Goal: Task Accomplishment & Management: Use online tool/utility

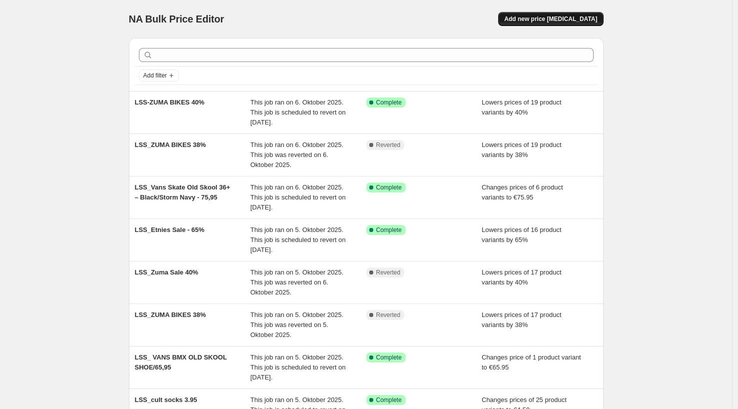
click at [547, 19] on span "Add new price [MEDICAL_DATA]" at bounding box center [550, 19] width 93 height 8
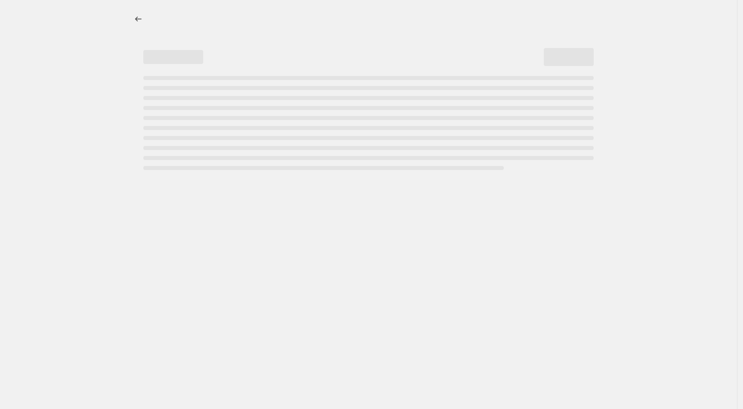
select select "percentage"
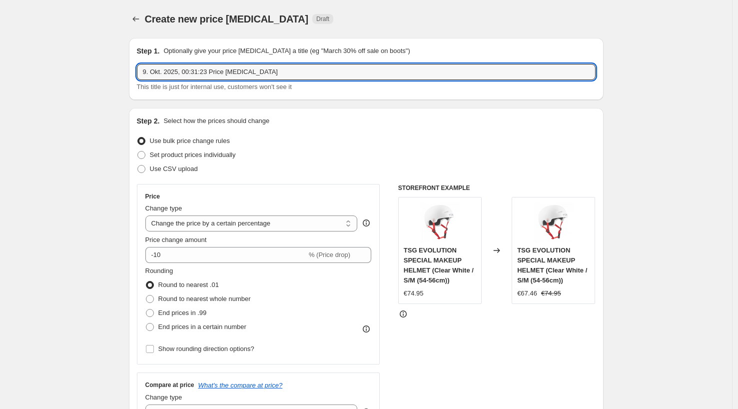
drag, startPoint x: 270, startPoint y: 69, endPoint x: 137, endPoint y: 67, distance: 132.9
click at [137, 67] on div "Step 1. Optionally give your price change job a title (eg "March 30% off sale o…" at bounding box center [366, 69] width 474 height 62
type input "LSS Onyx hub Sale"
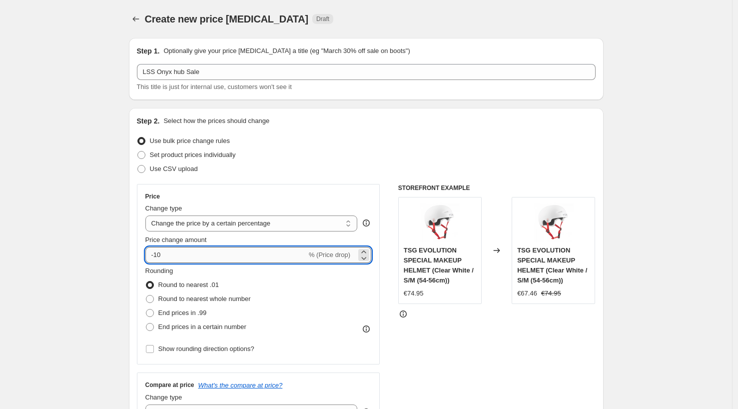
drag, startPoint x: 189, startPoint y: 252, endPoint x: 155, endPoint y: 254, distance: 33.5
click at [155, 254] on input "-10" at bounding box center [225, 255] width 161 height 16
click at [152, 254] on input "20" at bounding box center [220, 255] width 150 height 16
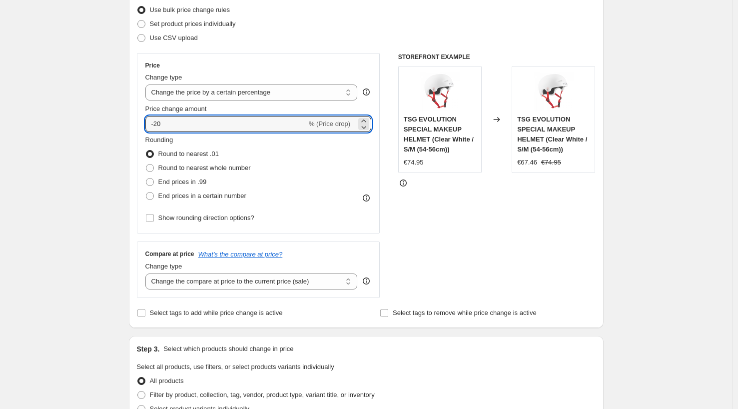
scroll to position [149, 0]
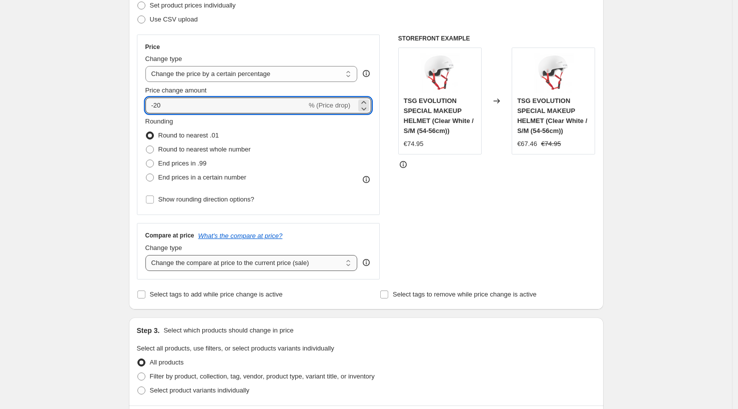
type input "-20"
click at [159, 266] on select "Change the compare at price to the current price (sale) Change the compare at p…" at bounding box center [251, 263] width 212 height 16
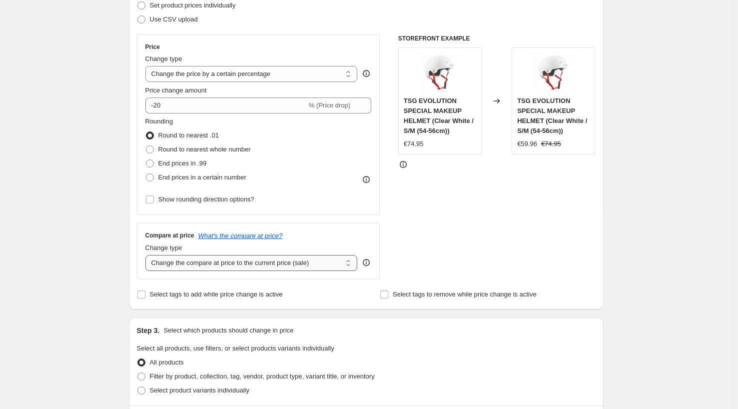
select select "no_change"
click at [148, 255] on select "Change the compare at price to the current price (sale) Change the compare at p…" at bounding box center [251, 263] width 212 height 16
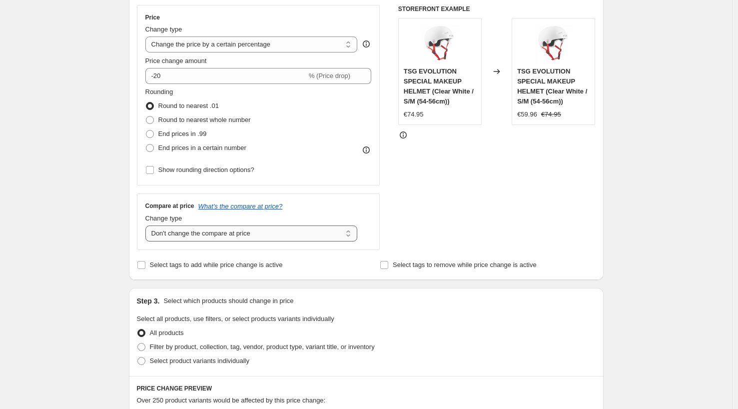
scroll to position [185, 0]
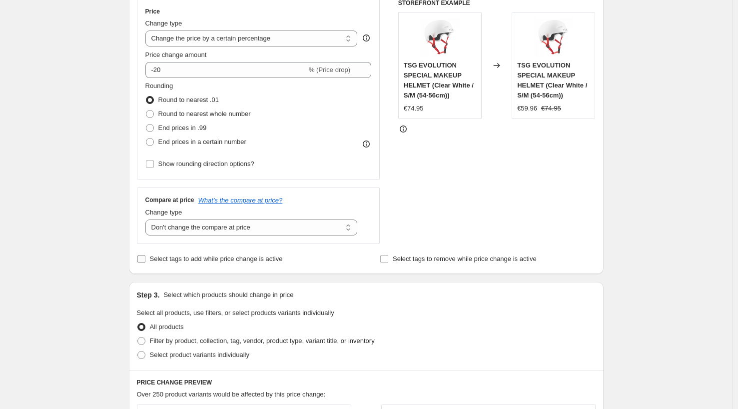
click at [145, 259] on input "Select tags to add while price change is active" at bounding box center [141, 259] width 8 height 8
checkbox input "true"
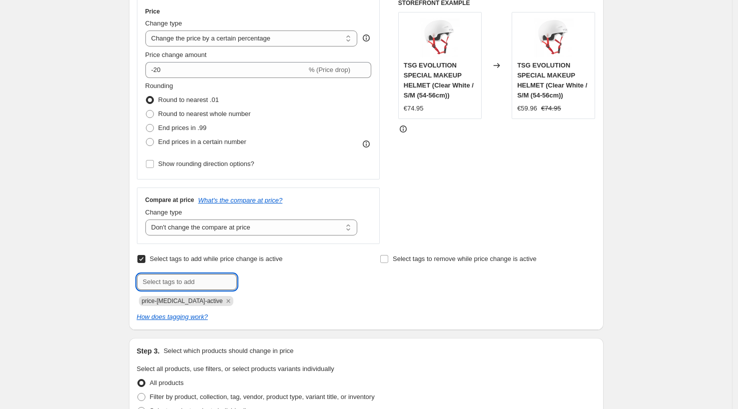
click at [166, 280] on input "text" at bounding box center [187, 282] width 100 height 16
type input "sale"
click at [270, 282] on span "sale" at bounding box center [263, 280] width 11 height 7
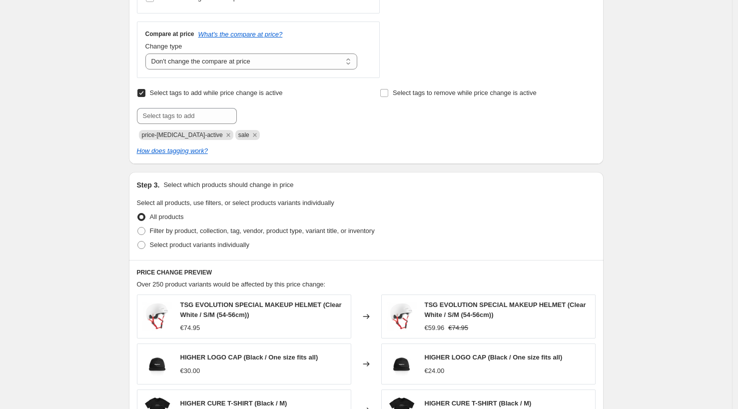
scroll to position [354, 0]
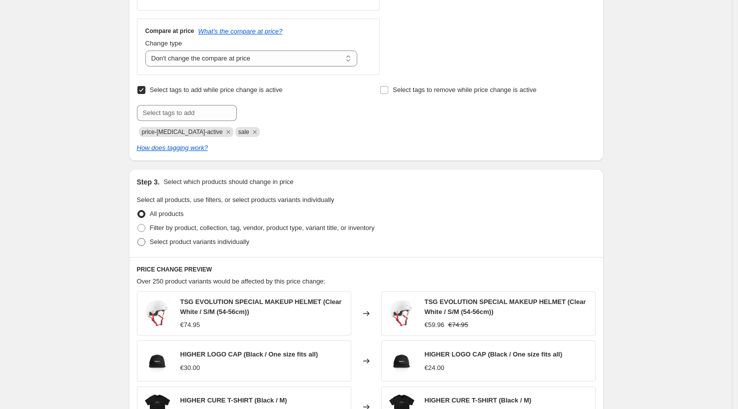
click at [140, 241] on span at bounding box center [141, 242] width 8 height 8
click at [138, 238] on input "Select product variants individually" at bounding box center [137, 238] width 0 height 0
radio input "true"
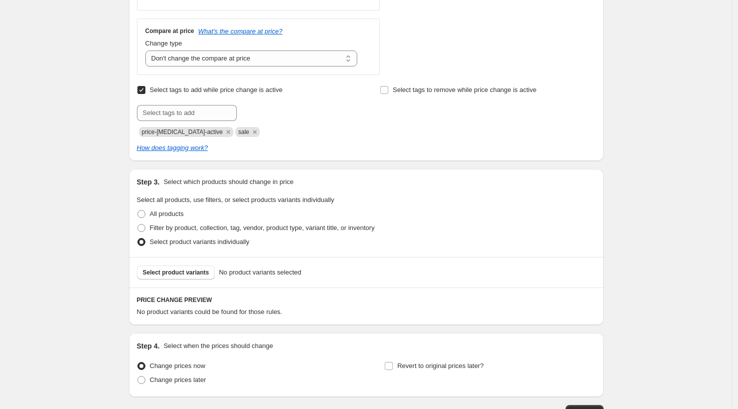
scroll to position [425, 0]
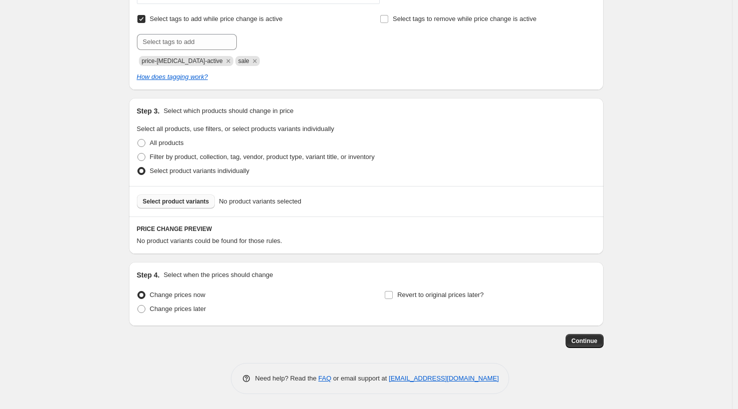
click at [163, 201] on span "Select product variants" at bounding box center [176, 201] width 66 height 8
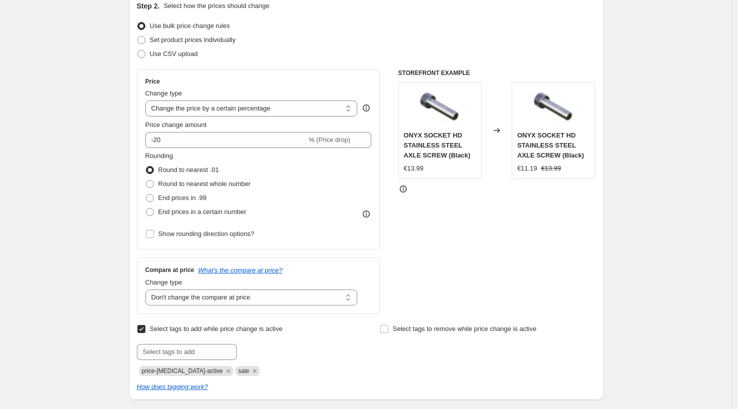
scroll to position [0, 0]
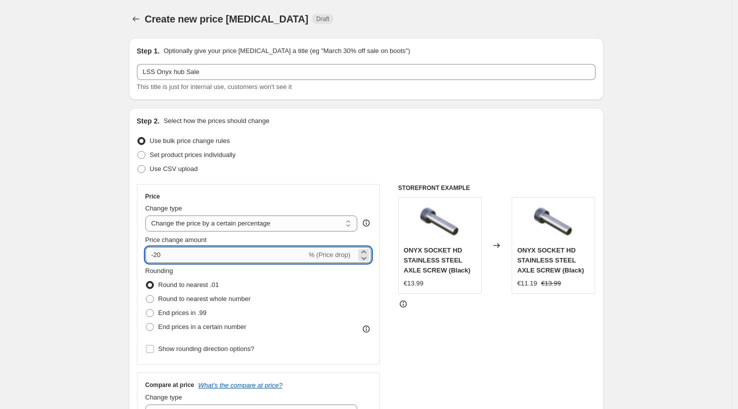
drag, startPoint x: 176, startPoint y: 259, endPoint x: 161, endPoint y: 258, distance: 15.0
click at [161, 258] on input "-20" at bounding box center [225, 255] width 161 height 16
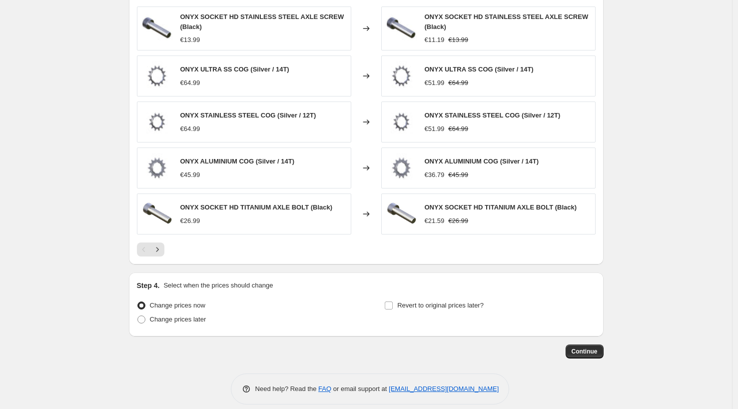
scroll to position [679, 0]
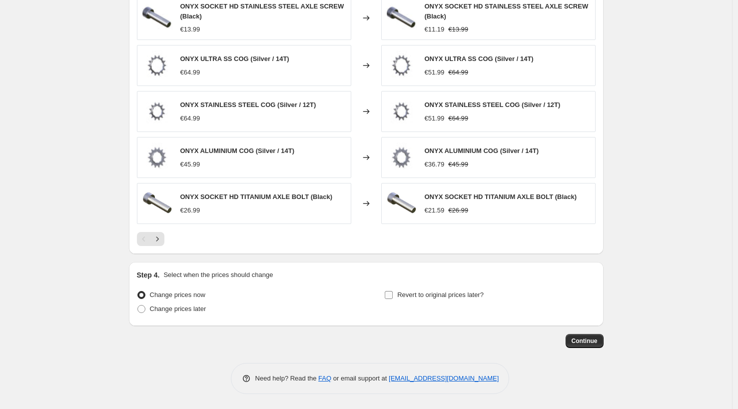
type input "-25"
click at [392, 294] on input "Revert to original prices later?" at bounding box center [389, 295] width 8 height 8
checkbox input "true"
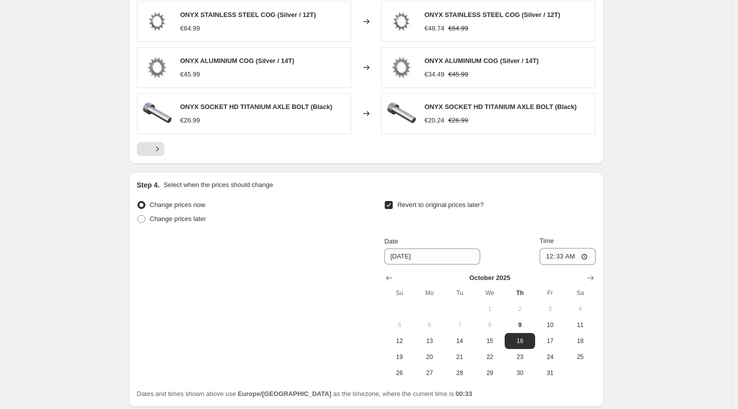
scroll to position [850, 0]
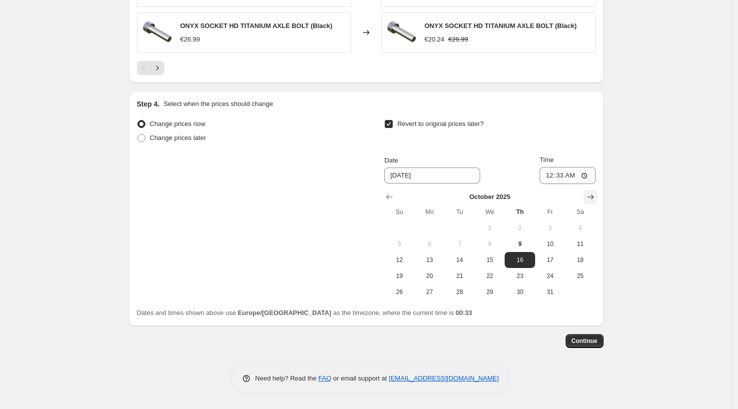
click at [594, 196] on icon "Show next month, November 2025" at bounding box center [590, 197] width 10 height 10
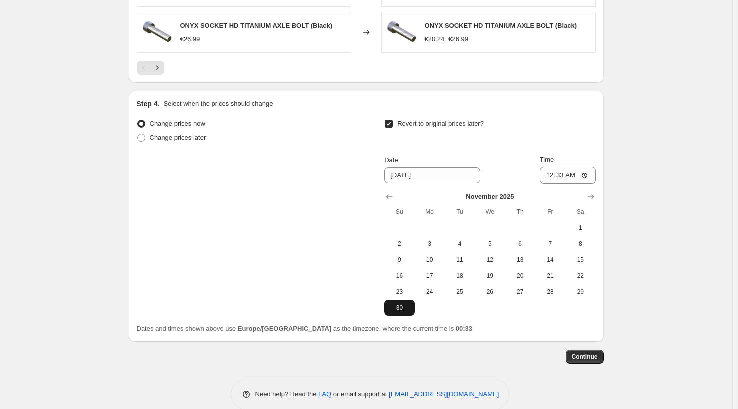
click at [398, 312] on button "30" at bounding box center [399, 308] width 30 height 16
type input "11/30/2025"
click at [581, 357] on span "Continue" at bounding box center [584, 357] width 26 height 8
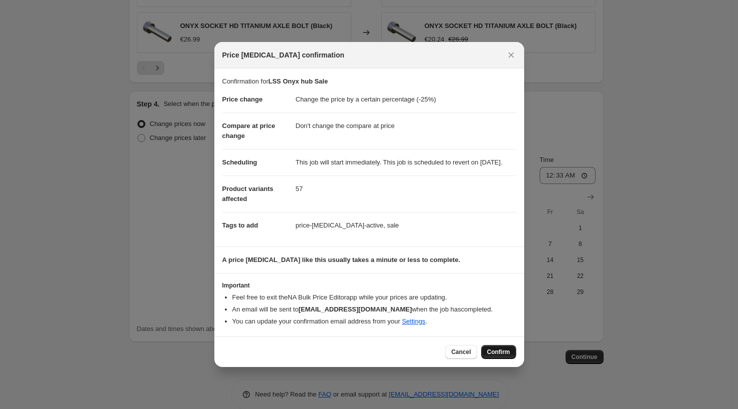
click at [492, 351] on button "Confirm" at bounding box center [498, 352] width 35 height 14
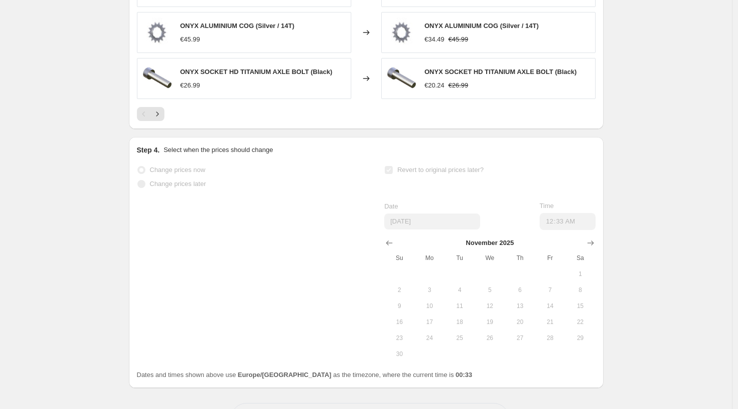
scroll to position [876, 0]
select select "percentage"
select select "no_change"
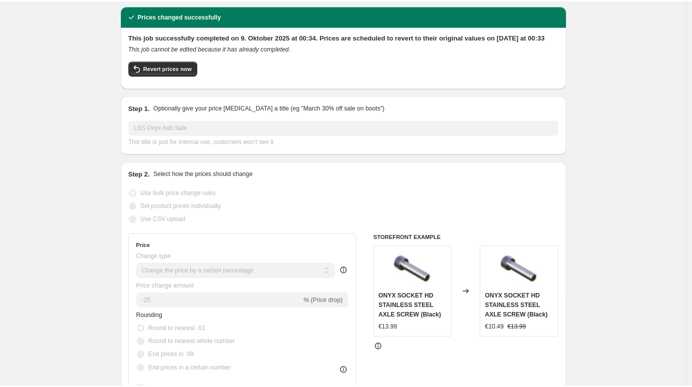
scroll to position [0, 0]
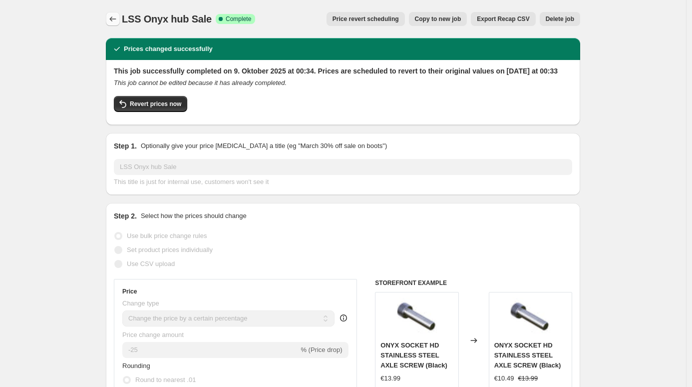
click at [113, 20] on icon "Price change jobs" at bounding box center [113, 19] width 10 height 10
